Goal: Navigation & Orientation: Find specific page/section

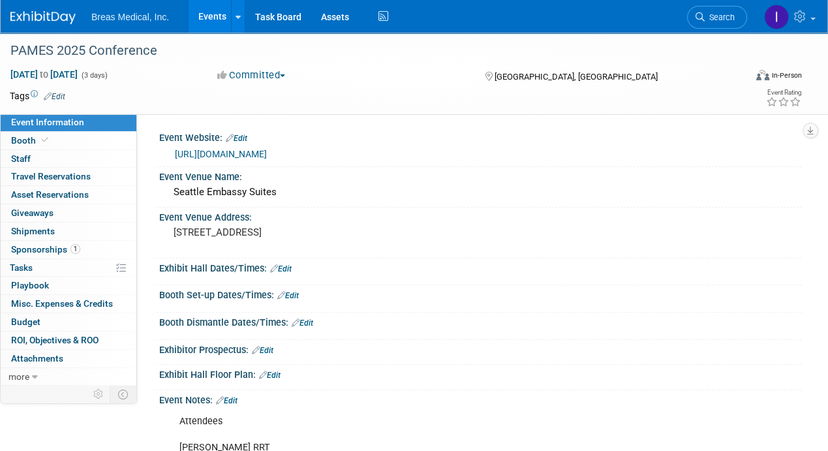
click at [196, 15] on link "Events" at bounding box center [212, 16] width 48 height 33
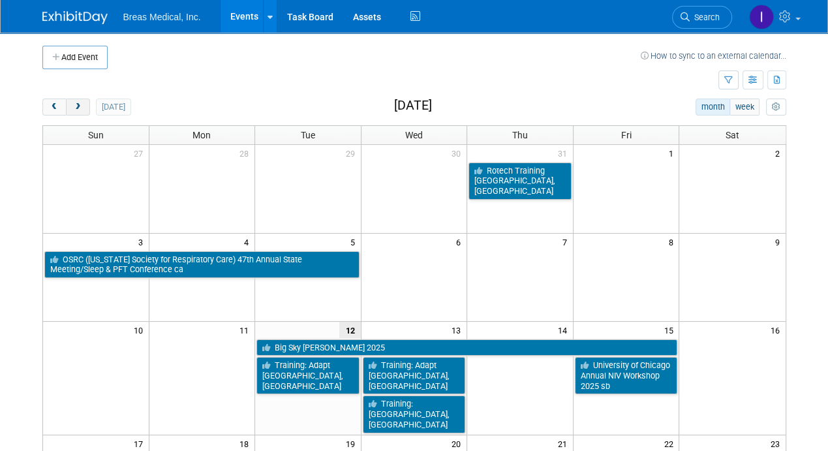
click at [78, 103] on span "next" at bounding box center [78, 107] width 10 height 8
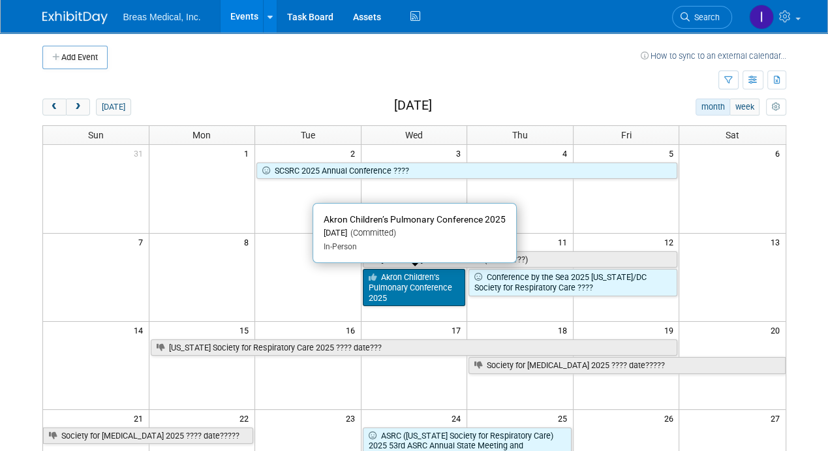
click at [412, 284] on link "Akron Children’s Pulmonary Conference 2025" at bounding box center [414, 287] width 103 height 37
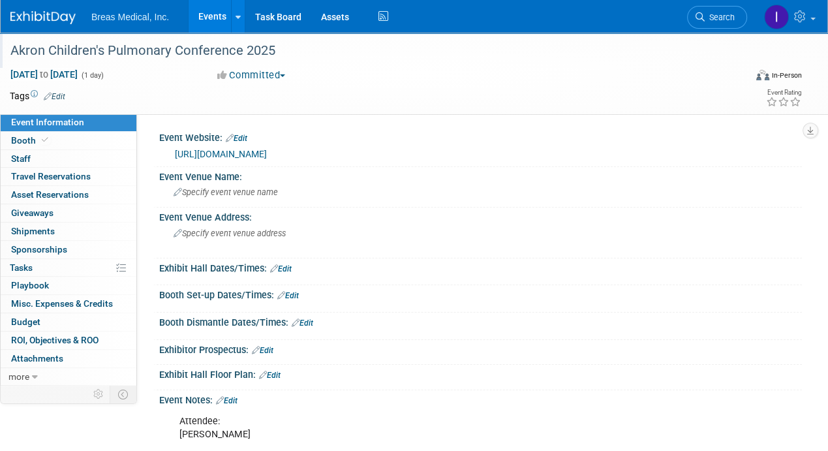
drag, startPoint x: 11, startPoint y: 48, endPoint x: 291, endPoint y: 51, distance: 280.4
click at [291, 51] on div "Akron Children's Pulmonary Conference 2025" at bounding box center [370, 50] width 728 height 23
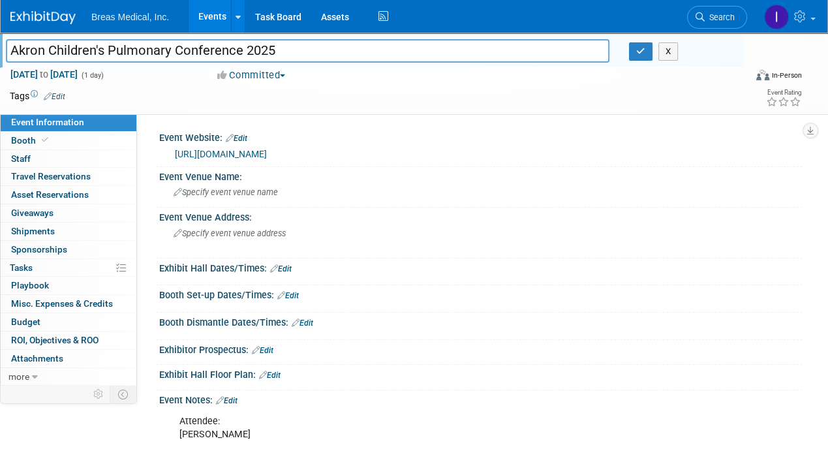
drag, startPoint x: 291, startPoint y: 51, endPoint x: -43, endPoint y: 54, distance: 334.5
click at [0, 54] on html "Breas Medical, Inc. Events Add Event Bulk Upload Events Shareable Event Boards …" at bounding box center [414, 225] width 828 height 451
click at [672, 52] on button "X" at bounding box center [668, 51] width 20 height 18
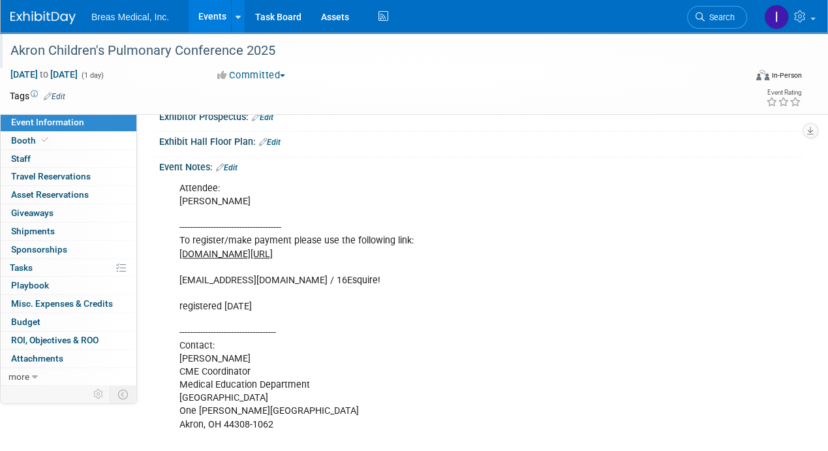
scroll to position [261, 0]
